Goal: Task Accomplishment & Management: Use online tool/utility

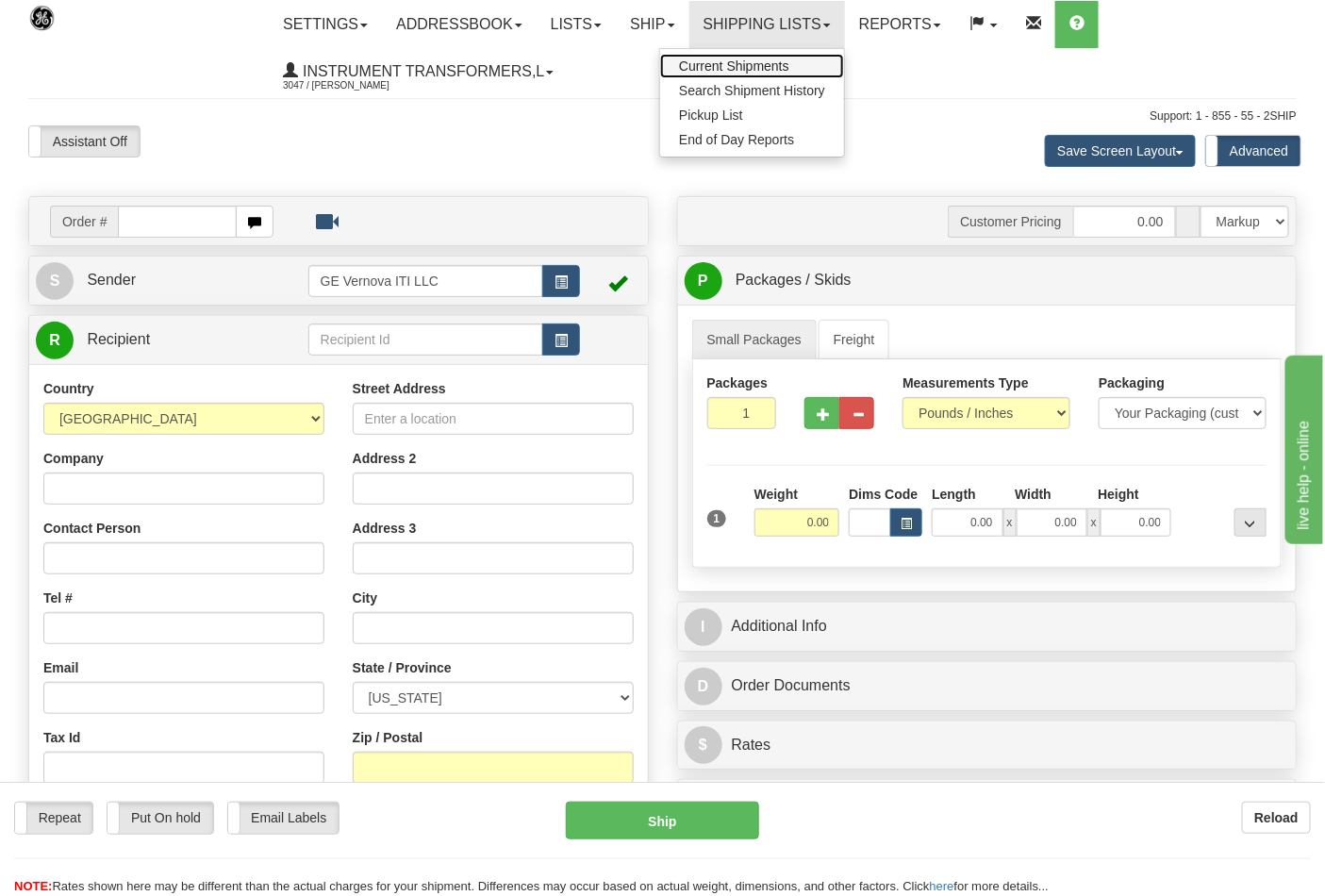
click at [779, 61] on span "Current Shipments" at bounding box center [733, 66] width 111 height 15
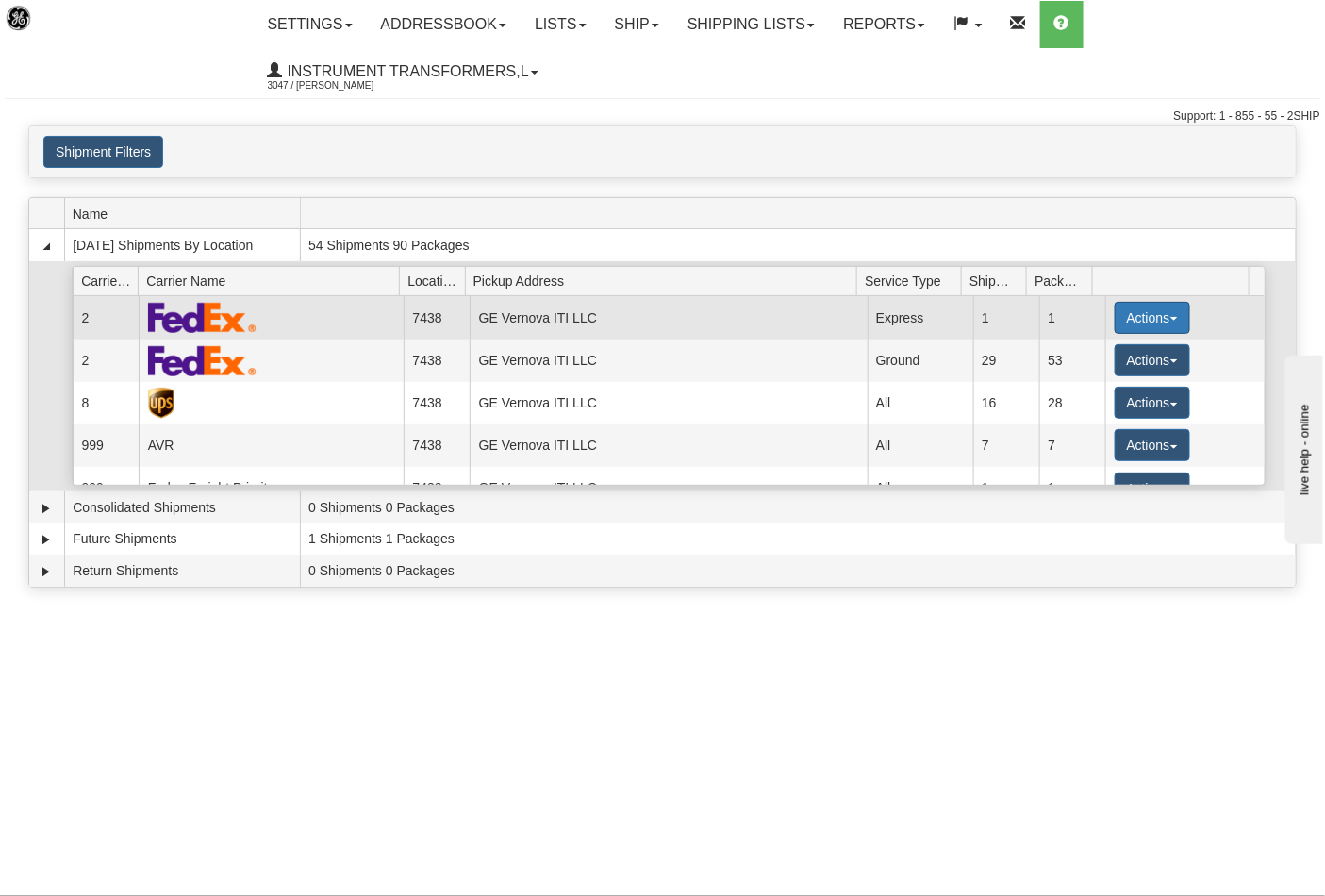
click at [1169, 323] on button "Actions" at bounding box center [1152, 317] width 76 height 32
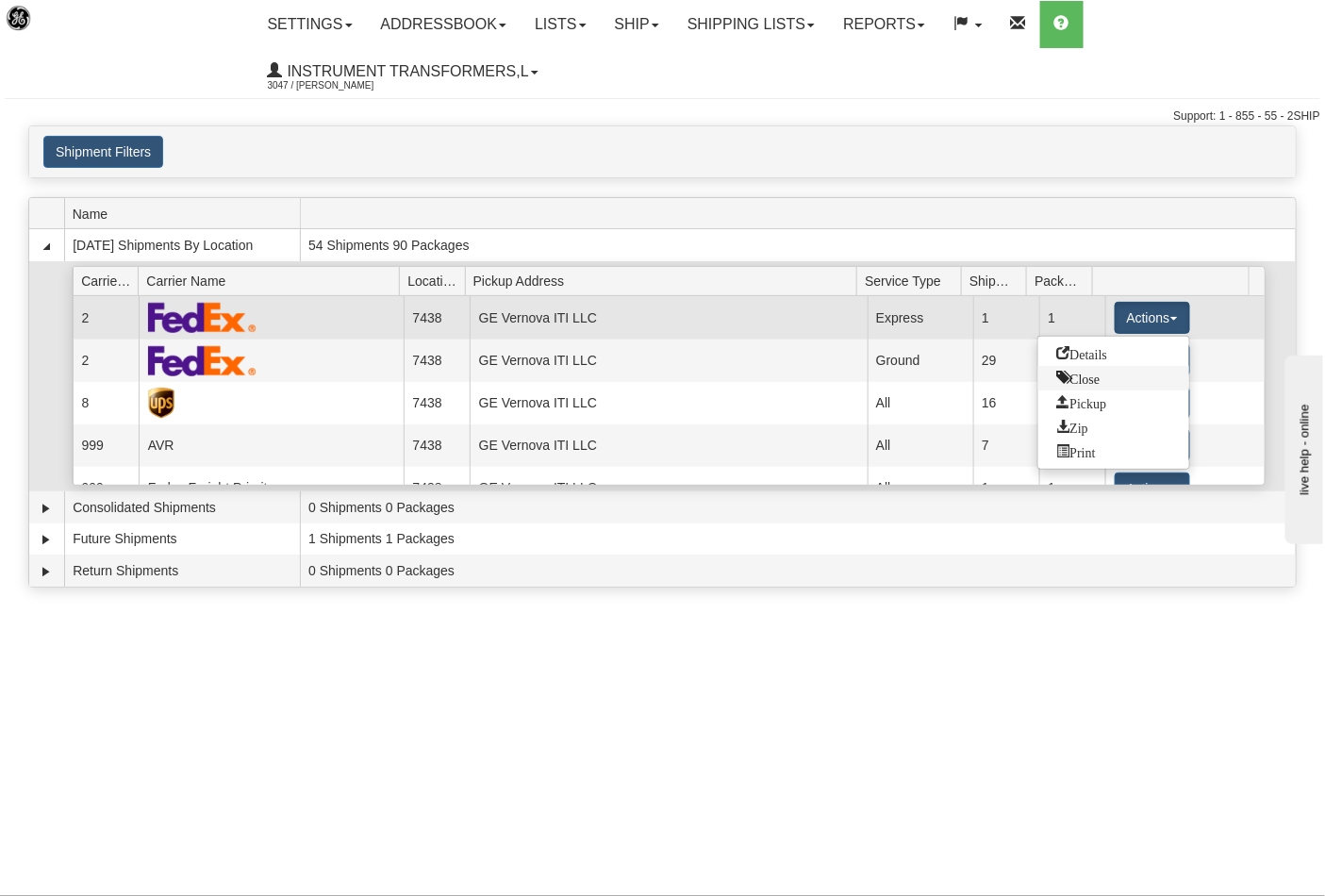
click at [1088, 377] on span "Close" at bounding box center [1078, 376] width 43 height 13
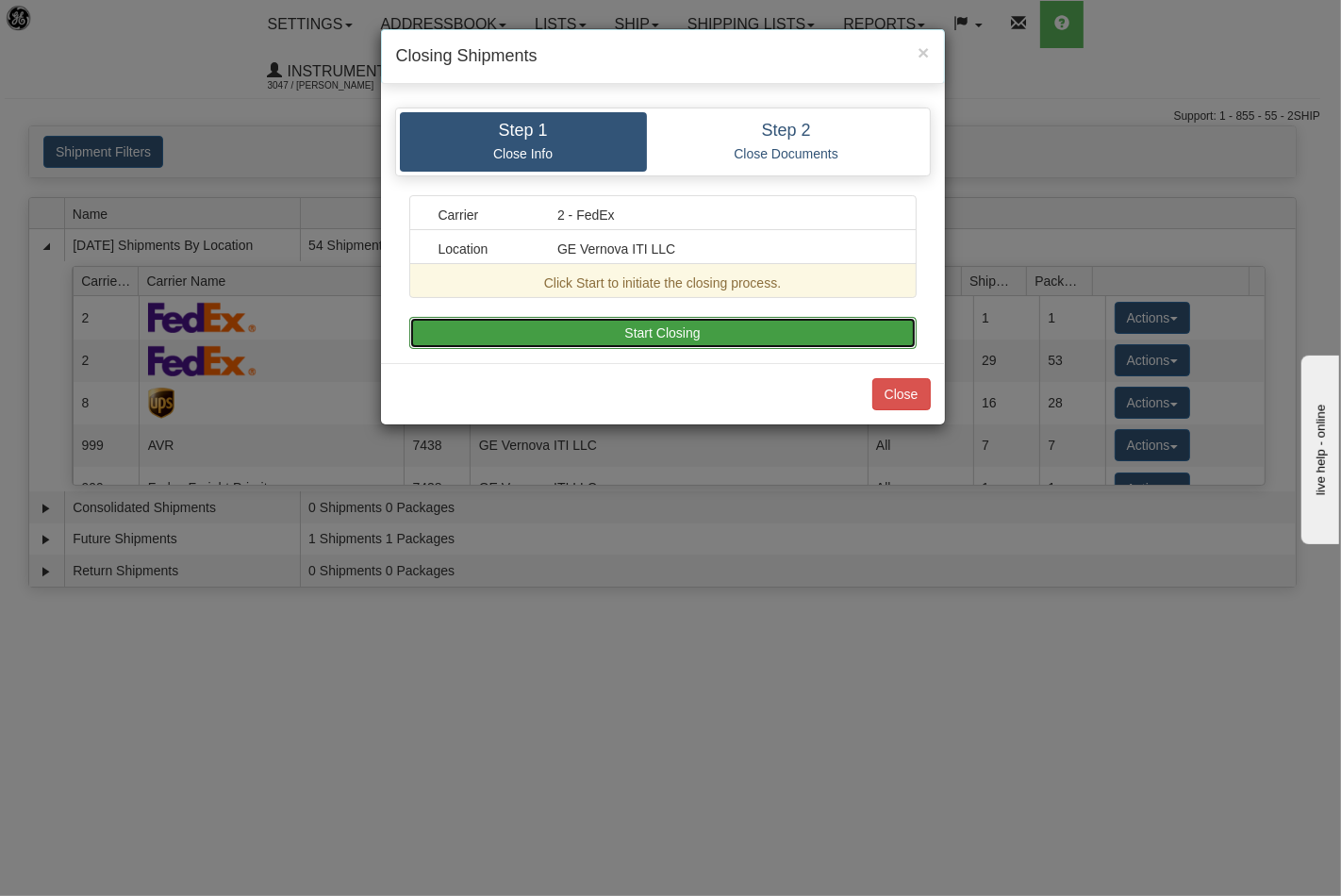
click at [763, 322] on button "Start Closing" at bounding box center [663, 333] width 507 height 32
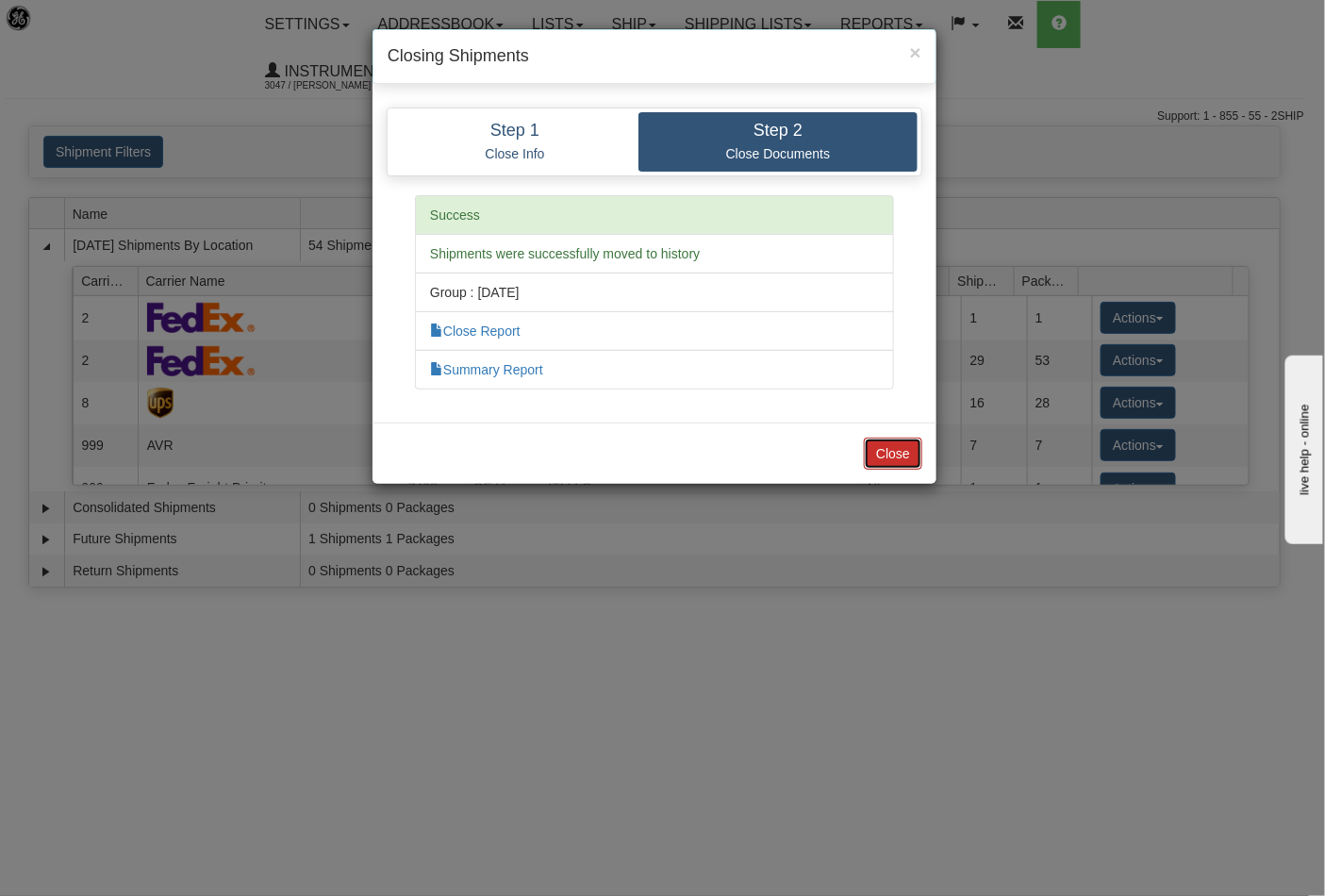
click at [882, 456] on button "Close" at bounding box center [893, 453] width 59 height 32
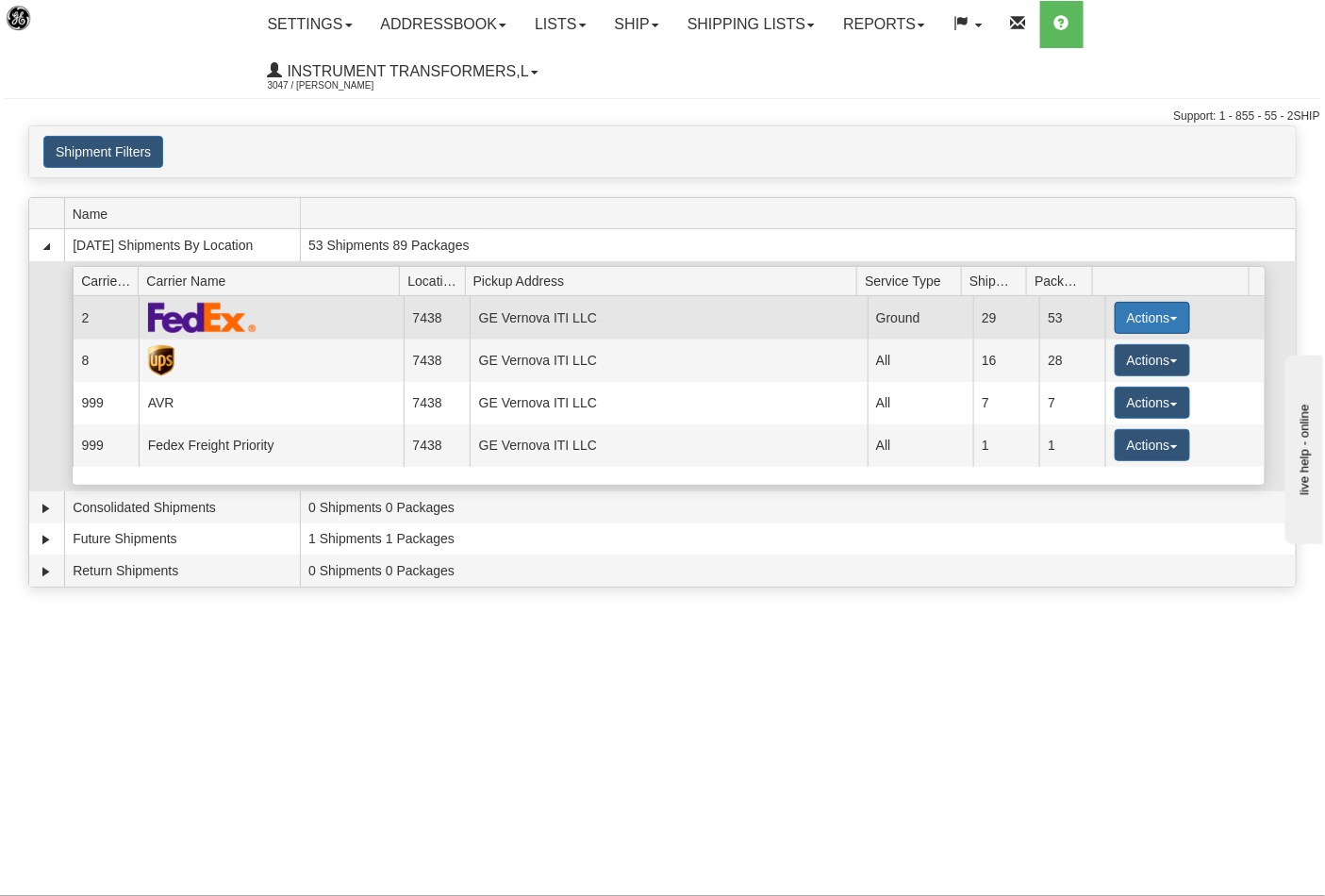
click at [1170, 317] on button "Actions" at bounding box center [1152, 317] width 76 height 32
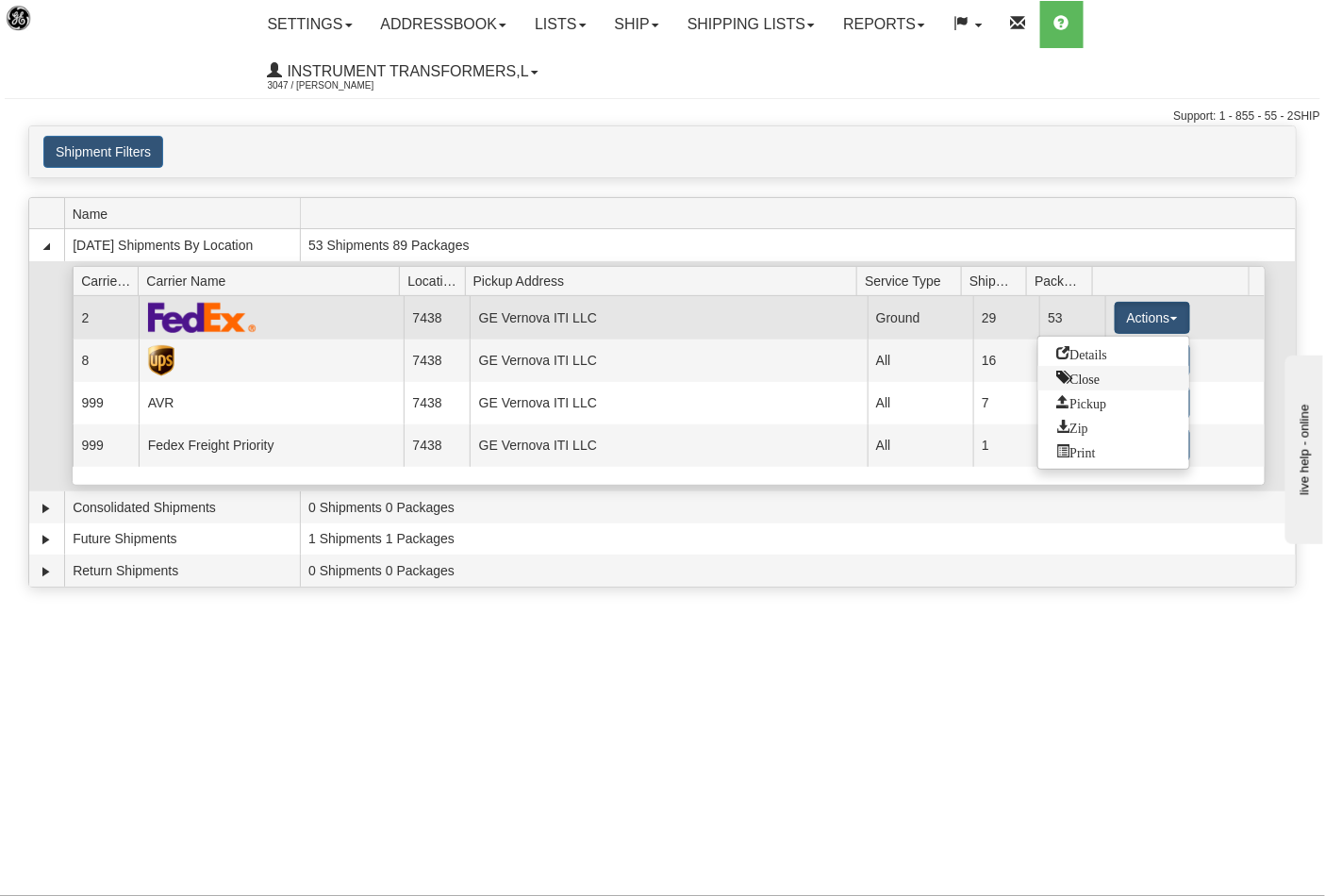
click at [1101, 383] on span "Close" at bounding box center [1078, 376] width 43 height 13
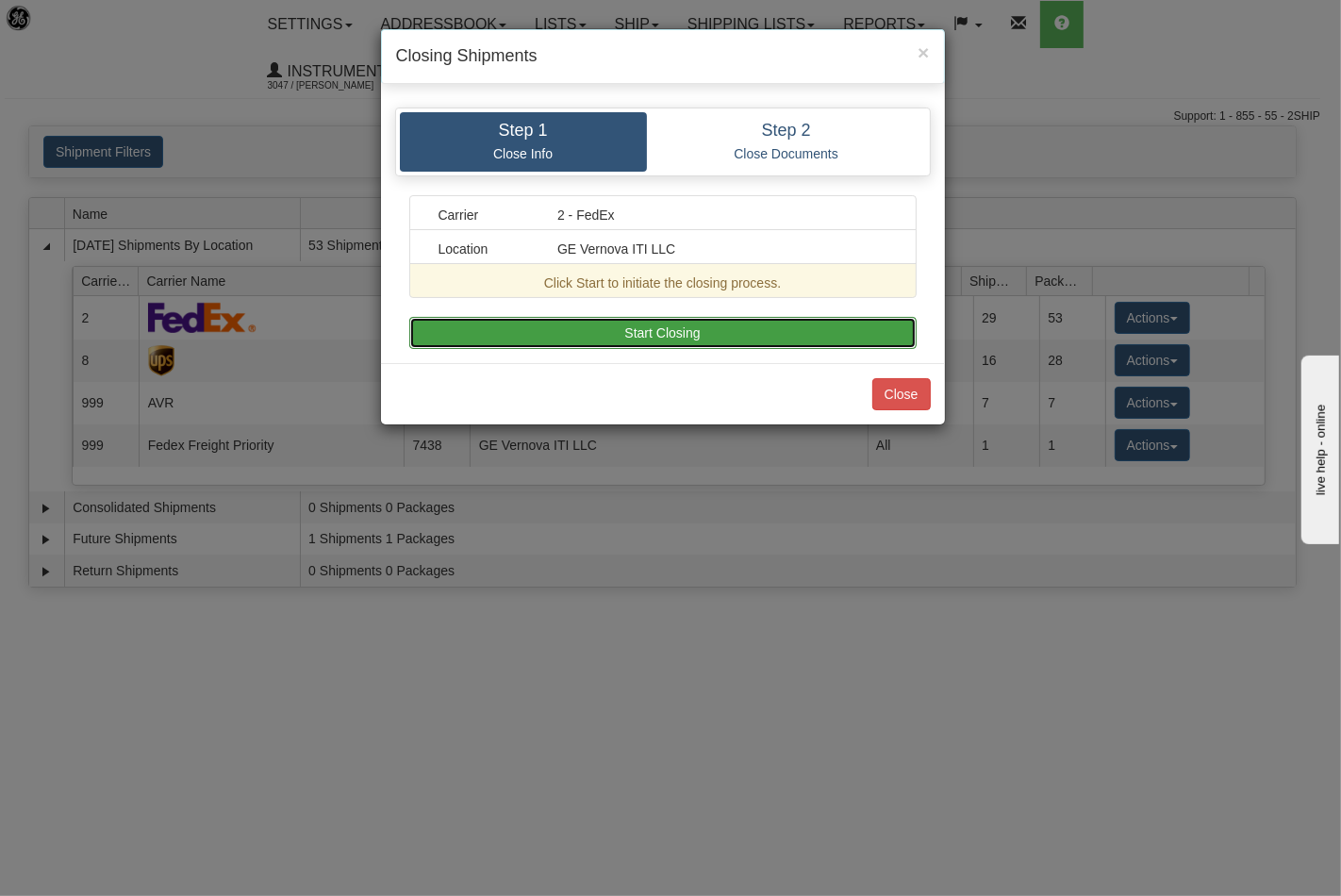
click at [770, 337] on button "Start Closing" at bounding box center [663, 333] width 507 height 32
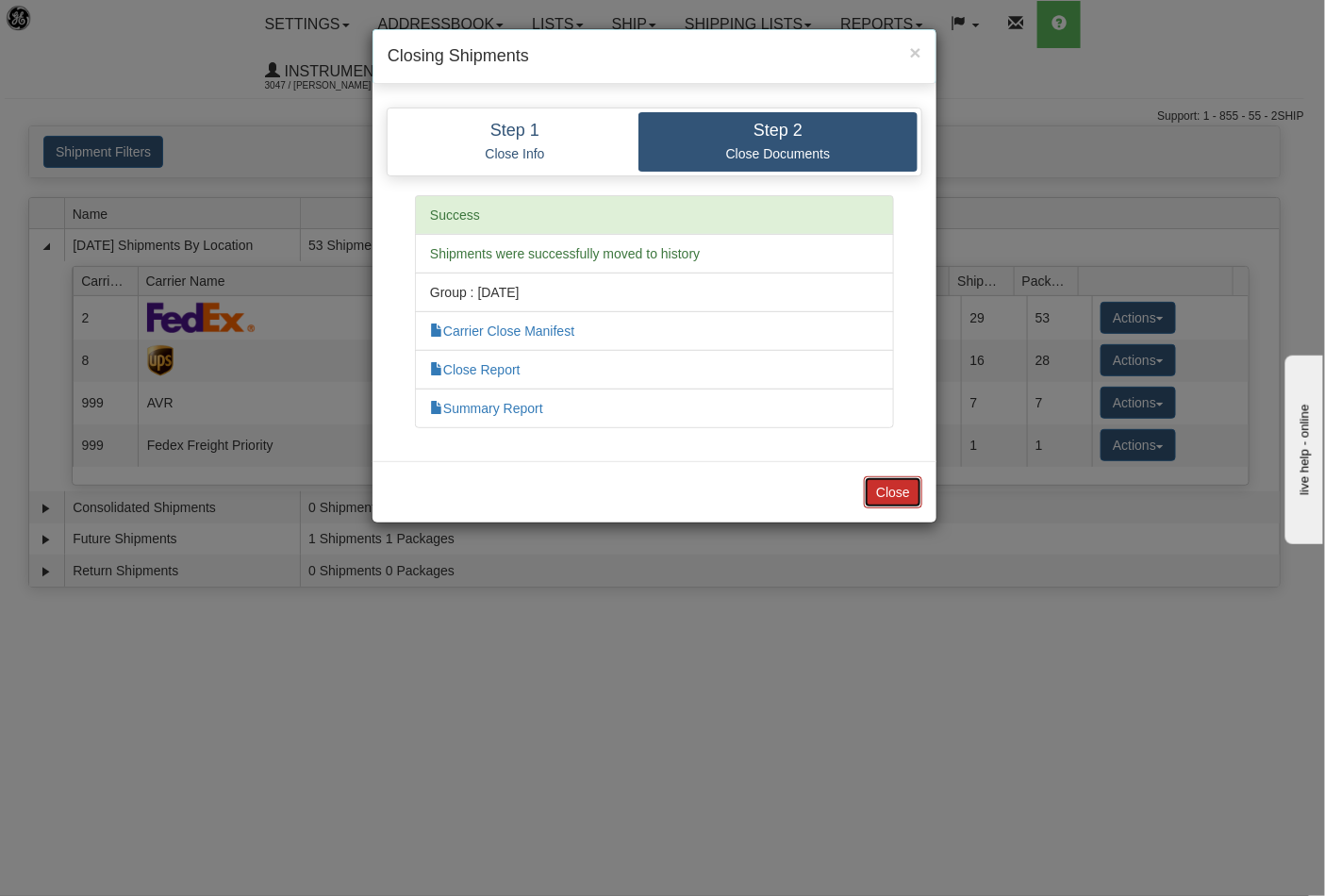
click at [908, 493] on button "Close" at bounding box center [893, 492] width 59 height 32
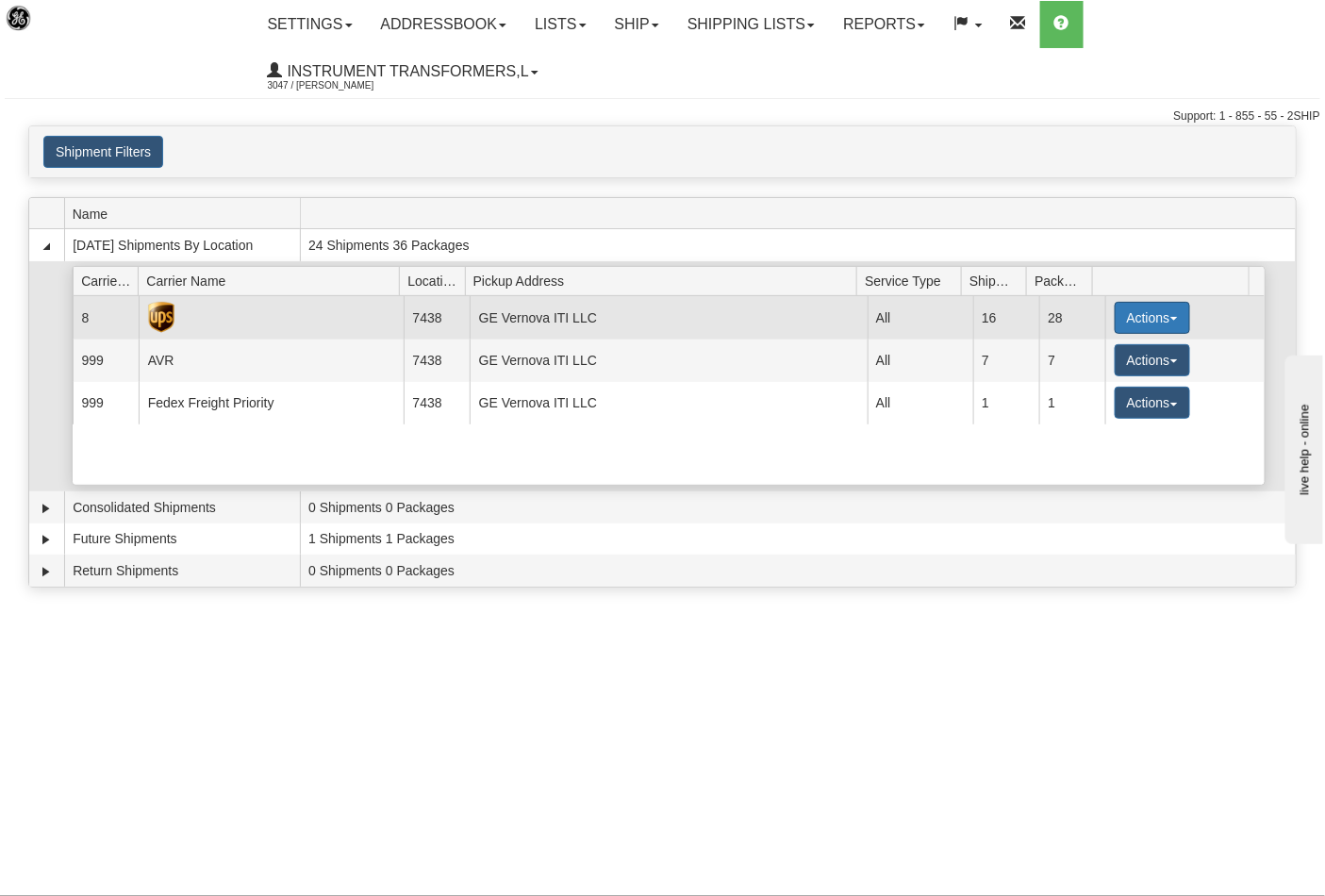
click at [1163, 312] on button "Actions" at bounding box center [1152, 317] width 76 height 32
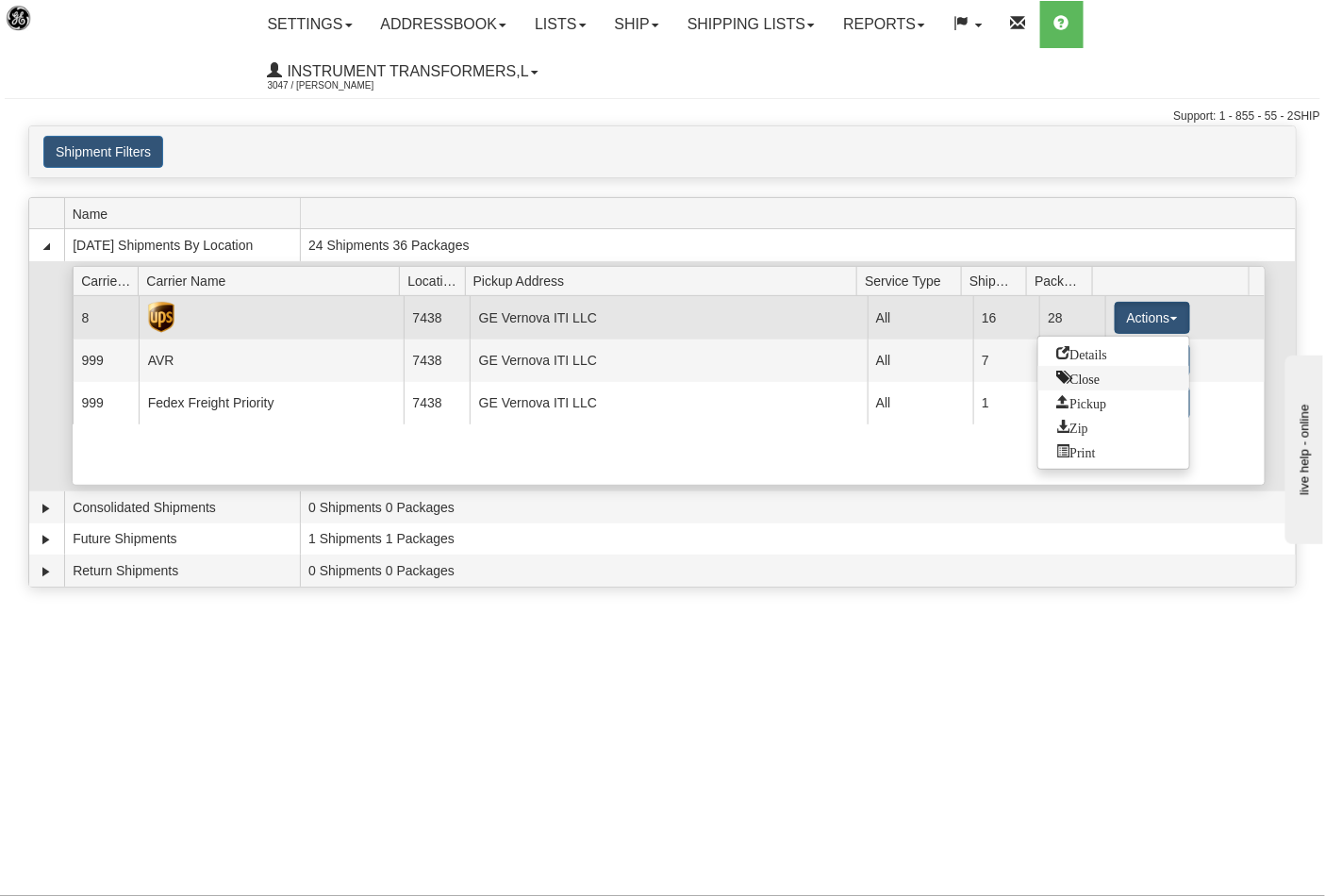
click at [1080, 384] on link "Close" at bounding box center [1112, 378] width 151 height 25
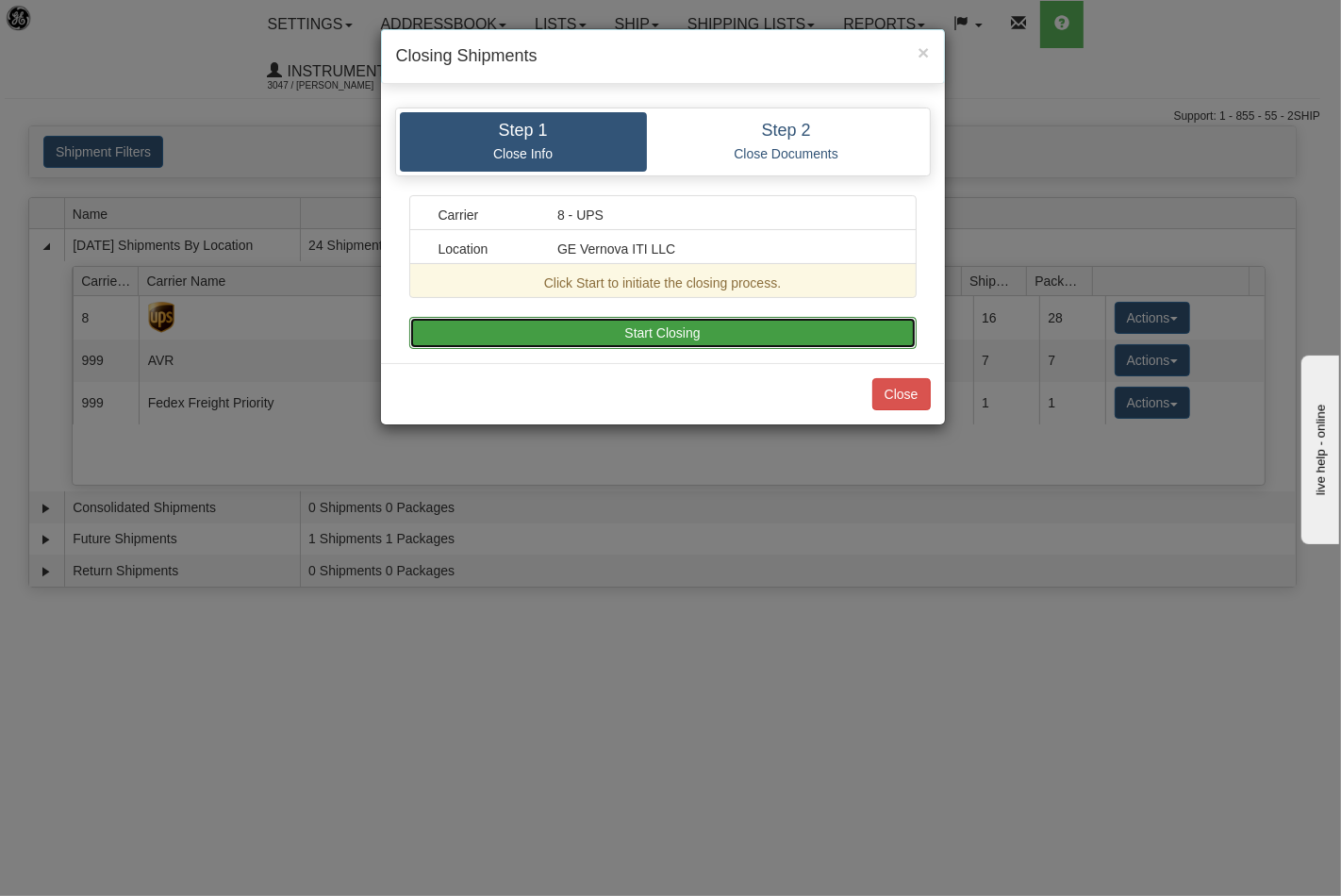
click at [639, 327] on button "Start Closing" at bounding box center [663, 333] width 507 height 32
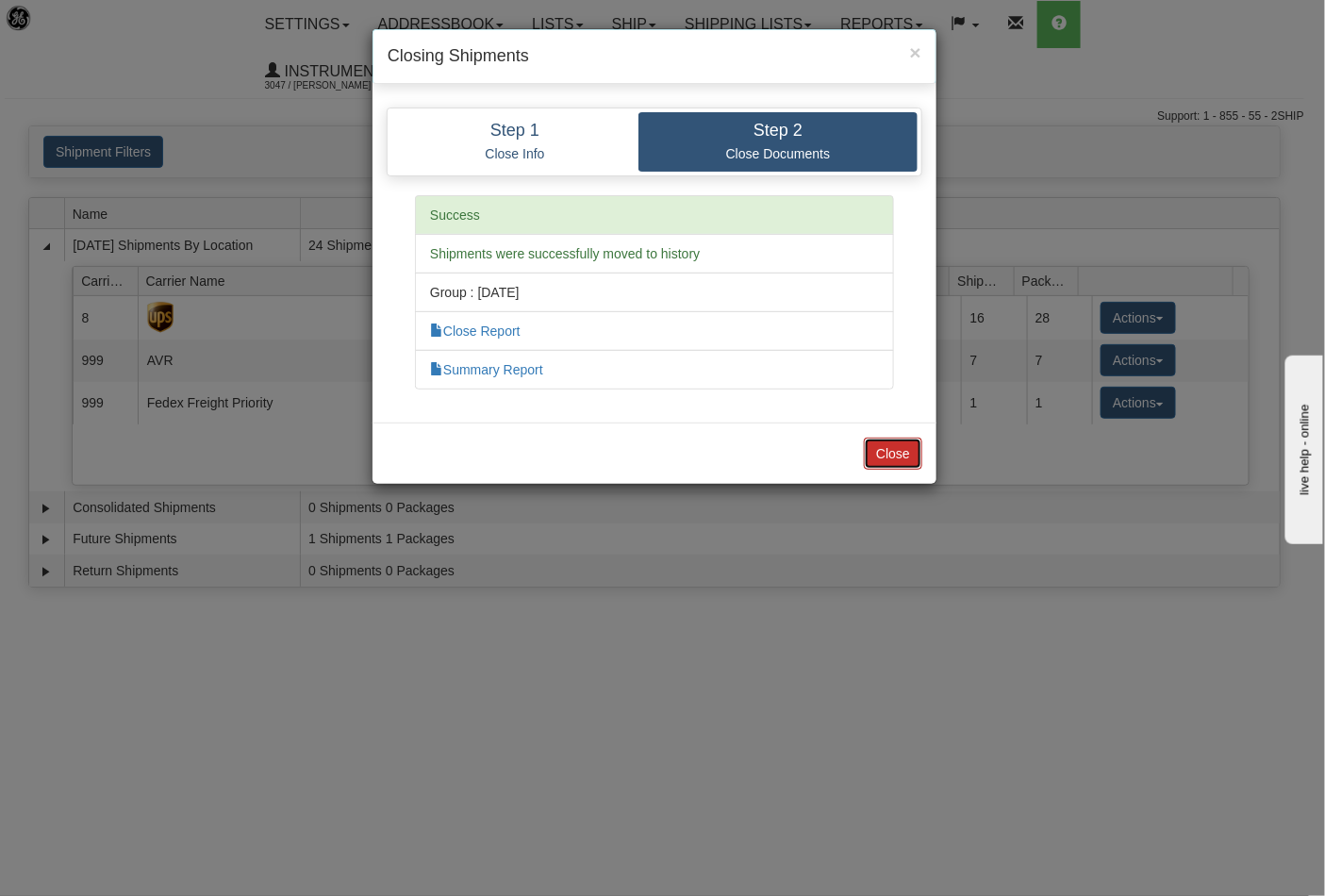
click at [905, 459] on button "Close" at bounding box center [893, 453] width 59 height 32
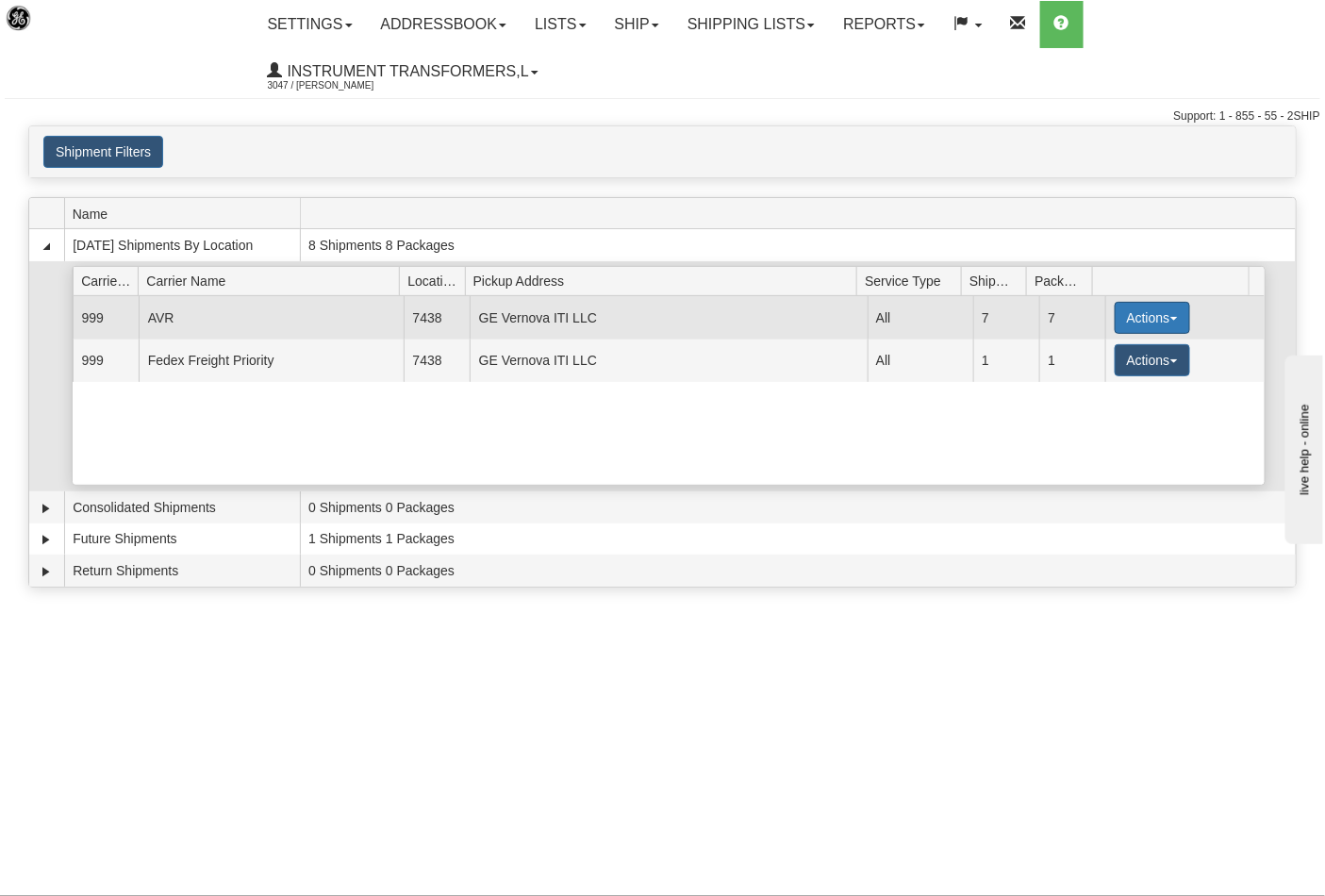
click at [1164, 328] on button "Actions" at bounding box center [1152, 317] width 76 height 32
click at [1090, 380] on span "Close" at bounding box center [1078, 376] width 43 height 13
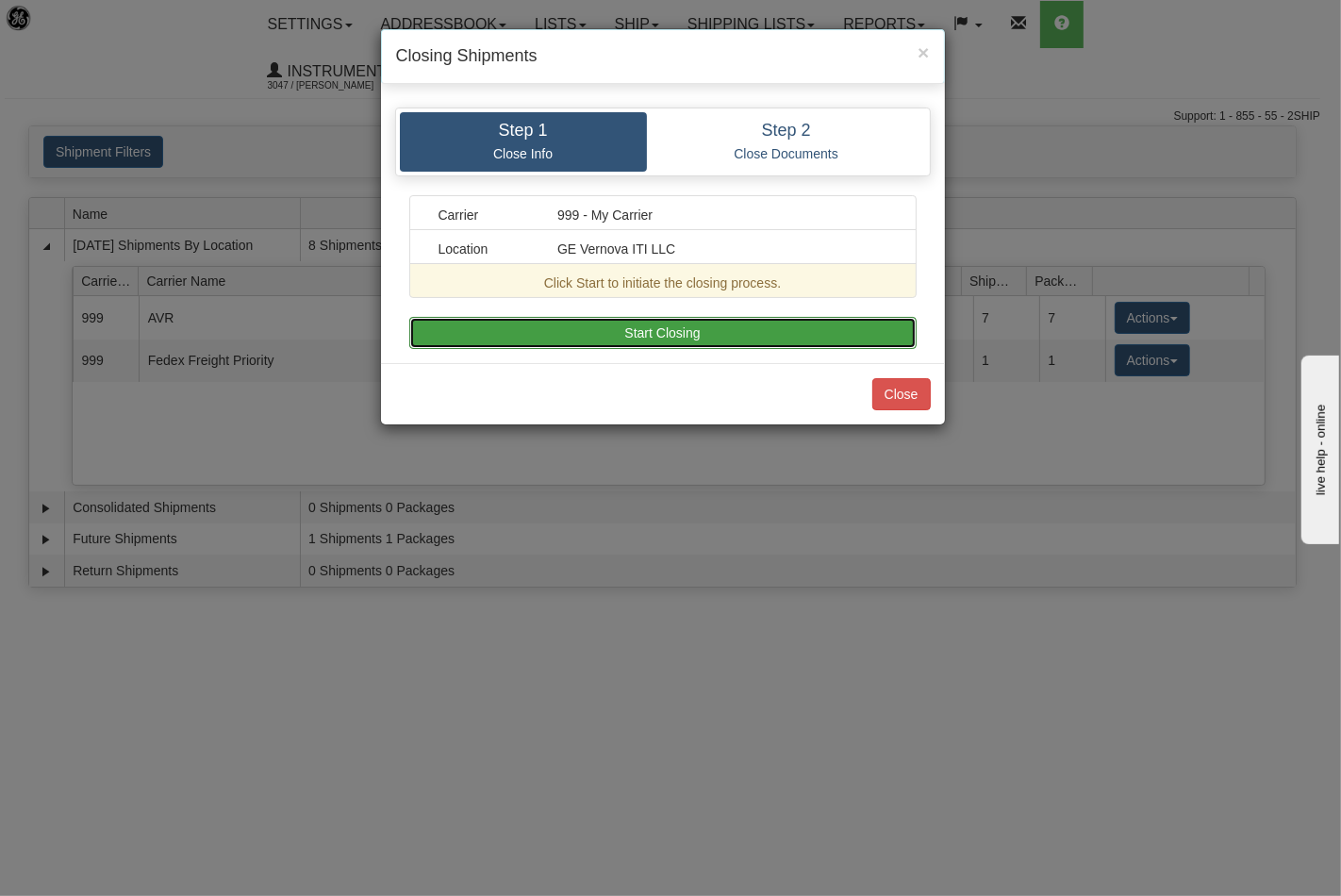
click at [773, 334] on button "Start Closing" at bounding box center [663, 333] width 507 height 32
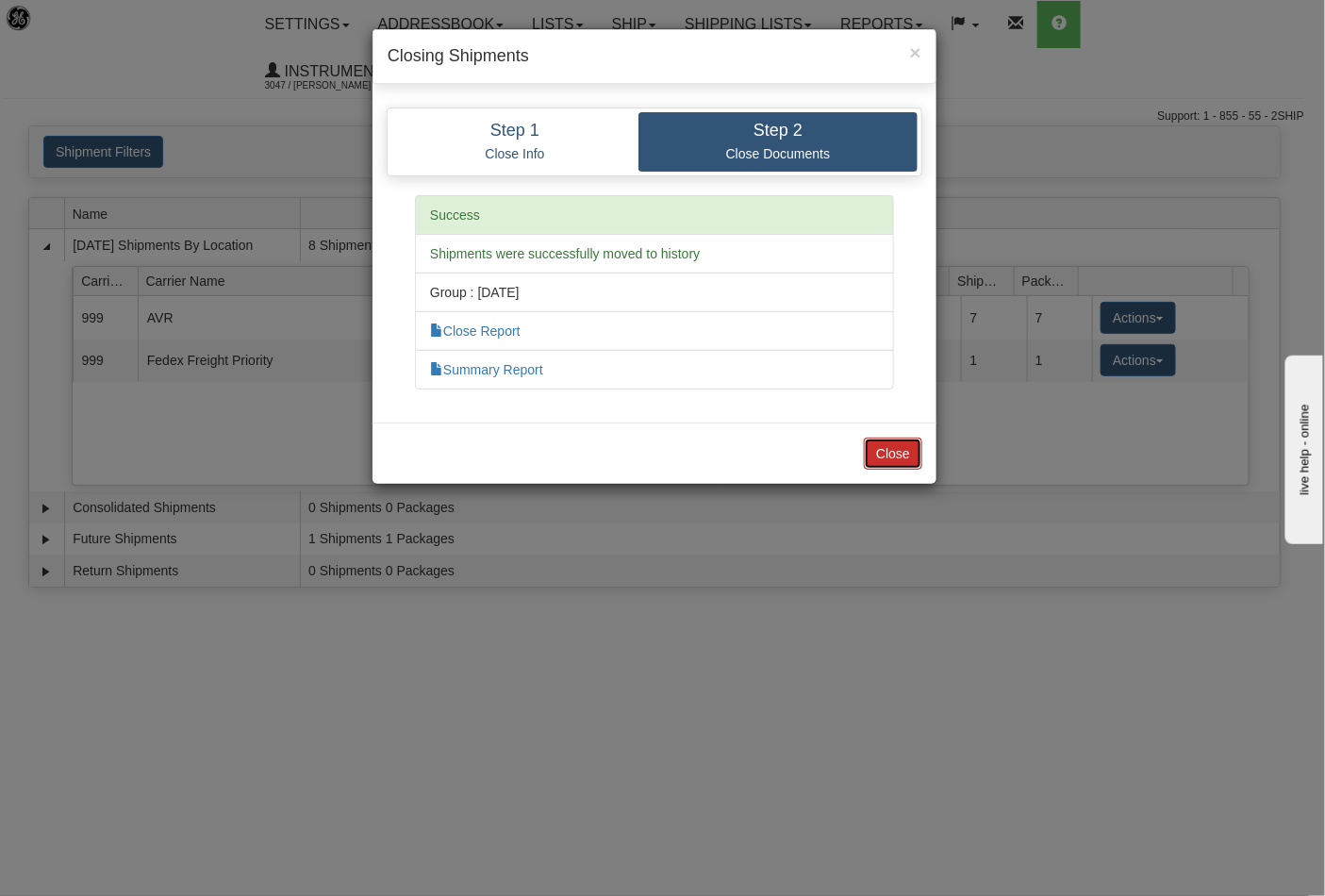
click at [911, 453] on button "Close" at bounding box center [893, 453] width 59 height 32
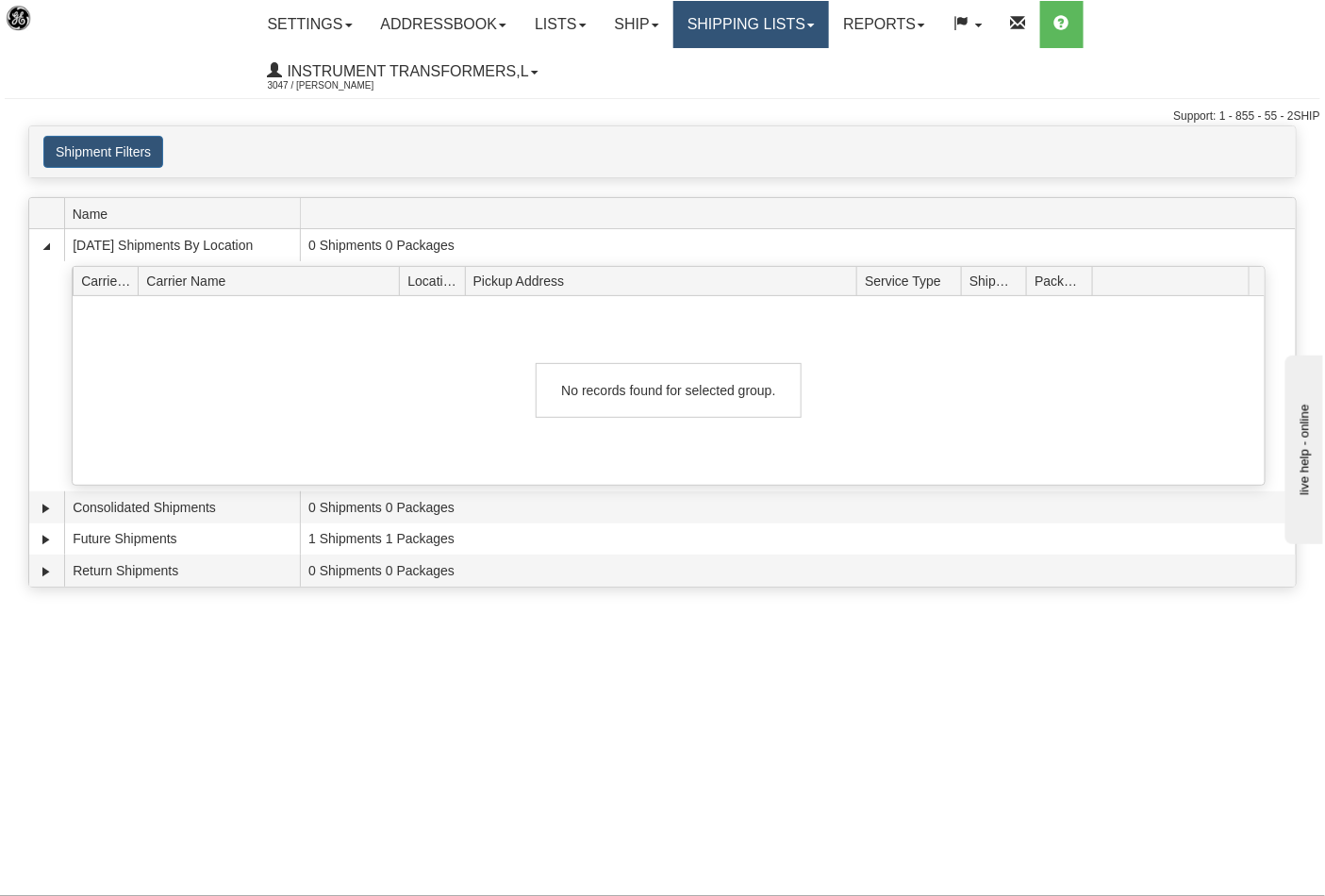
click at [821, 28] on link "Shipping lists" at bounding box center [751, 24] width 156 height 47
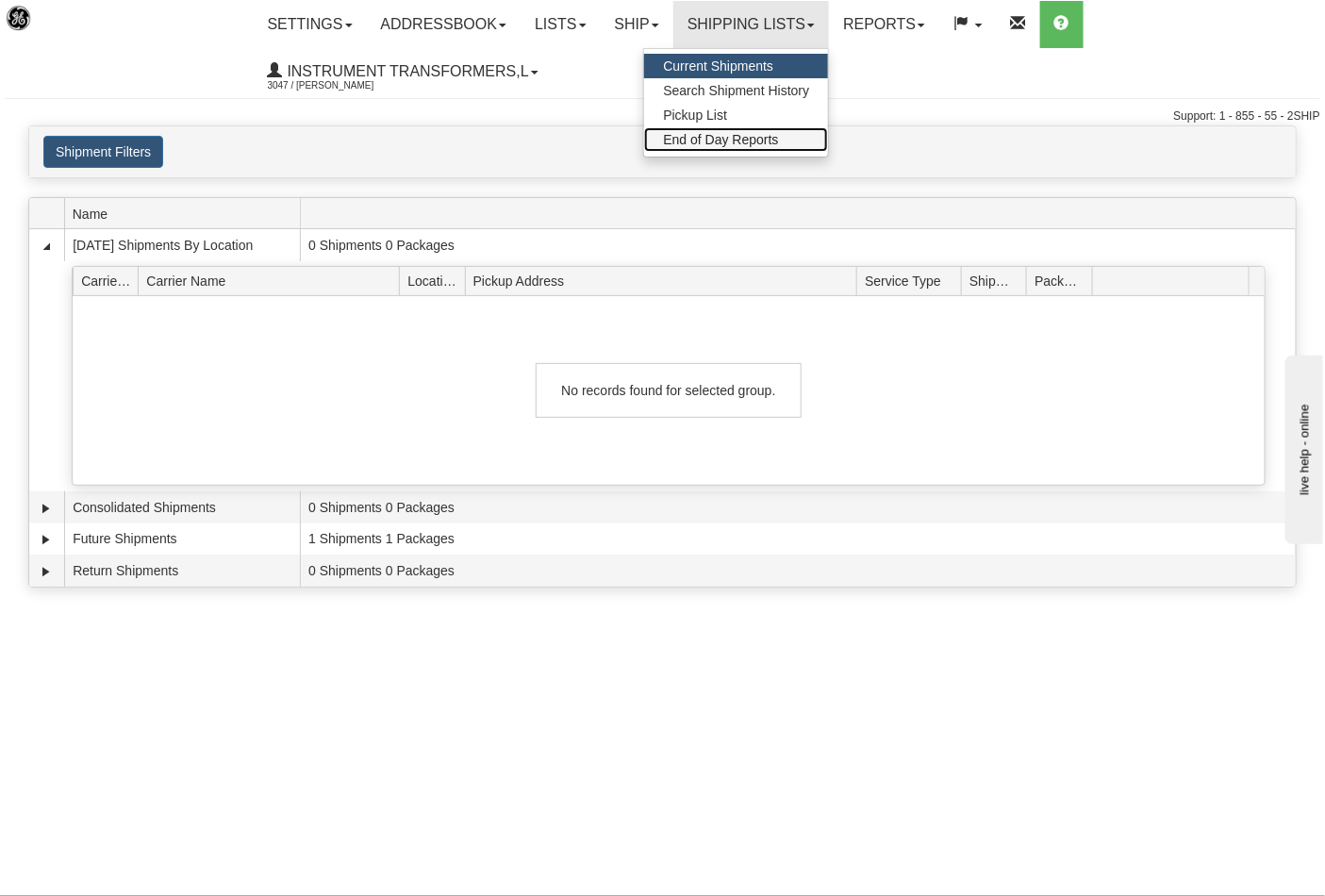
click at [751, 136] on span "End of Day Reports" at bounding box center [719, 139] width 115 height 15
